Goal: Task Accomplishment & Management: Manage account settings

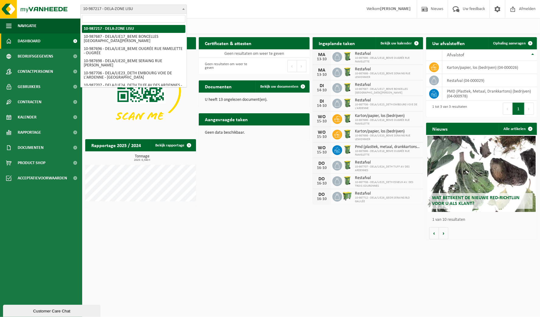
click at [183, 11] on span at bounding box center [183, 9] width 6 height 8
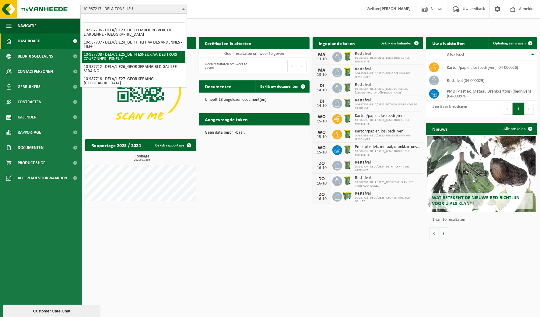
scroll to position [44, 0]
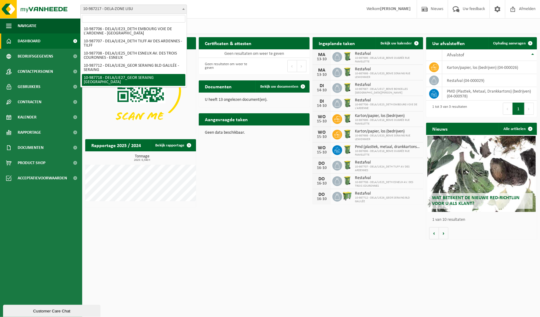
click at [303, 249] on html "Vestiging: 10-987217 - DELA-ZONE LISU 10-987687 - DELA/LIE17_BEME [GEOGRAPHIC_D…" at bounding box center [270, 158] width 540 height 317
click at [254, 218] on div "Download nu de Vanheede+ app! Verberg Certificaten & attesten Bekijk uw certifi…" at bounding box center [311, 138] width 455 height 208
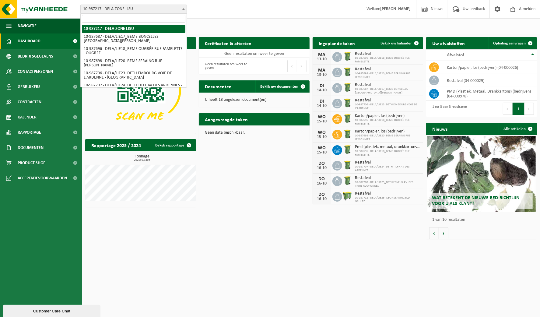
click at [136, 9] on span "10-987217 - DELA-ZONE LISU" at bounding box center [134, 9] width 106 height 9
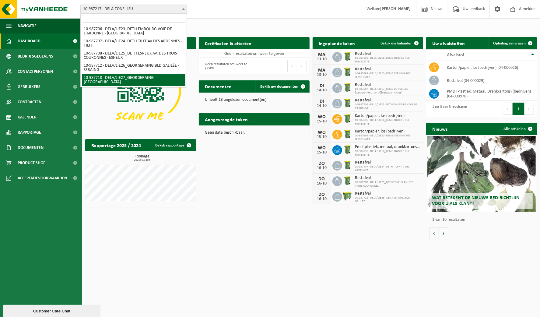
select select "167350"
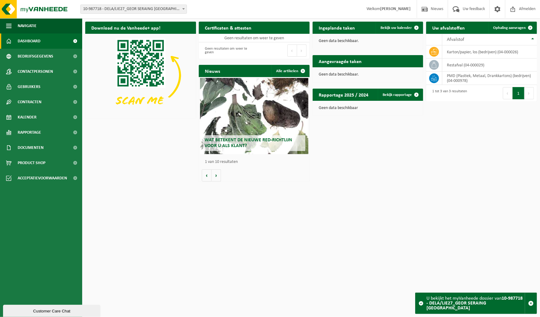
click at [185, 11] on span at bounding box center [183, 9] width 6 height 8
